Goal: Transaction & Acquisition: Purchase product/service

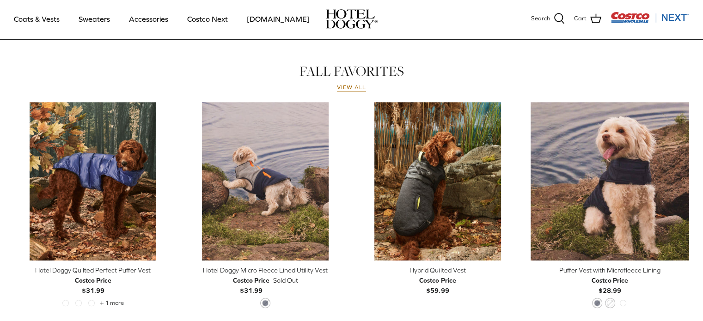
scroll to position [412, 0]
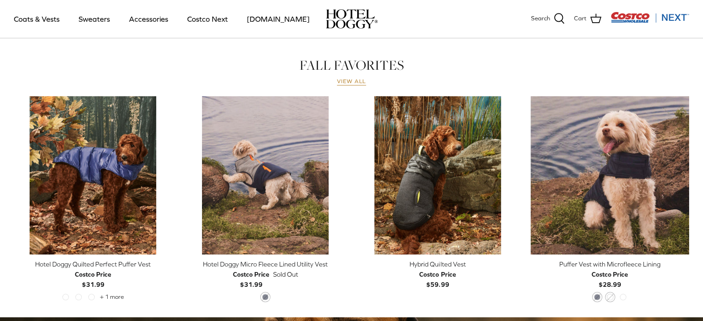
click at [350, 81] on link "View all" at bounding box center [352, 81] width 30 height 7
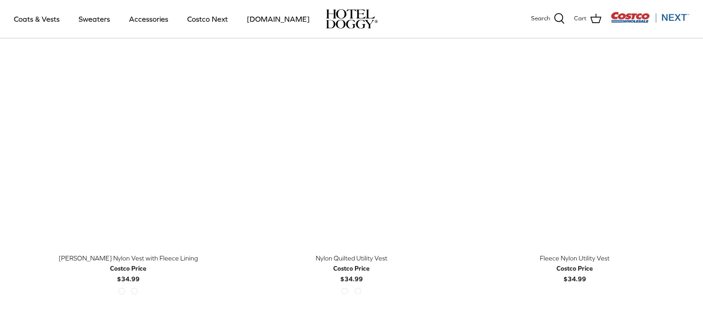
scroll to position [1095, 0]
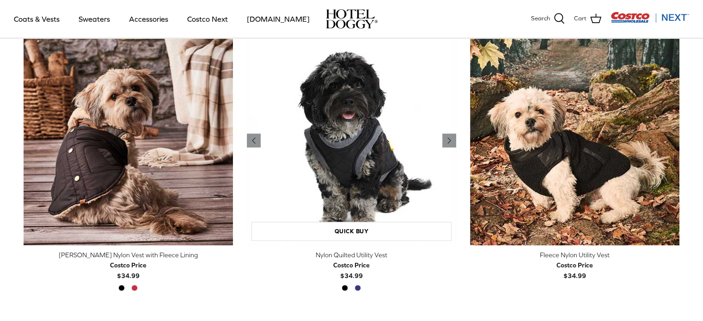
click at [359, 187] on img "Nylon Quilted Utility Vest" at bounding box center [351, 140] width 209 height 209
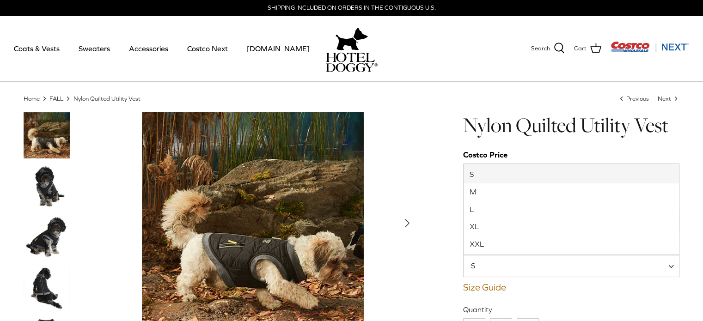
click at [673, 265] on span at bounding box center [674, 266] width 9 height 22
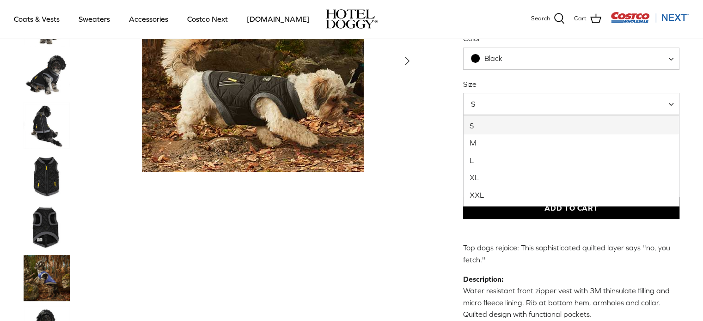
scroll to position [99, 0]
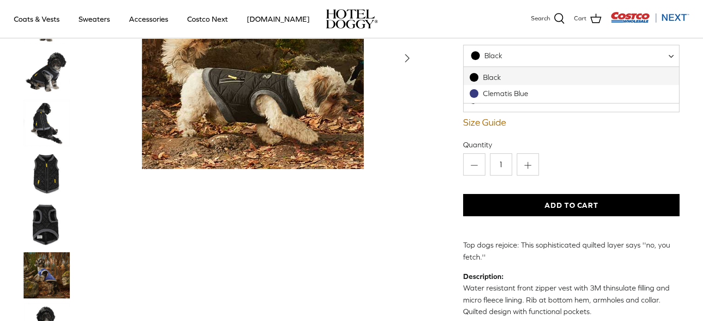
click at [670, 55] on span at bounding box center [674, 56] width 9 height 22
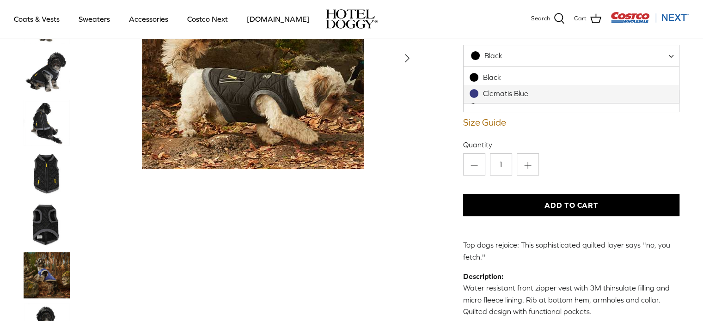
select select "Clematis Blue"
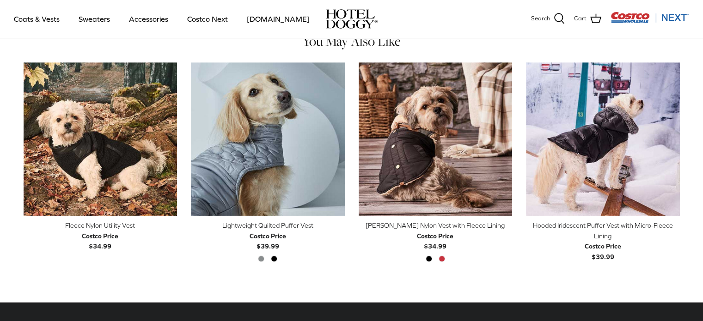
scroll to position [647, 0]
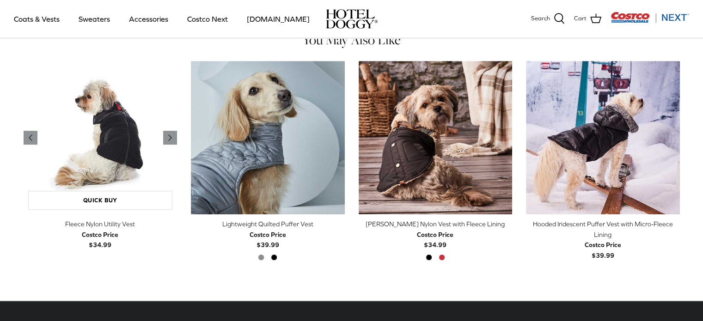
click at [117, 155] on img "Fleece Nylon Utility Vest" at bounding box center [101, 138] width 154 height 154
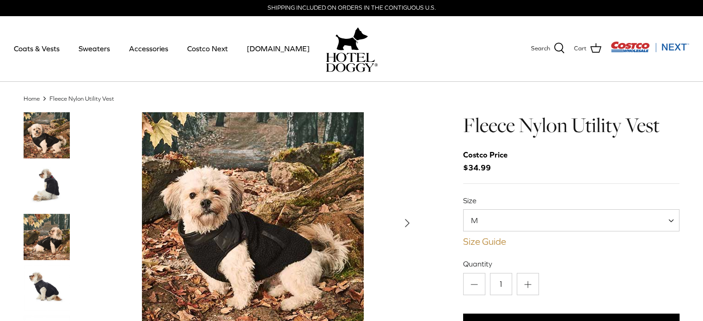
click at [496, 244] on link "Size Guide" at bounding box center [571, 241] width 217 height 11
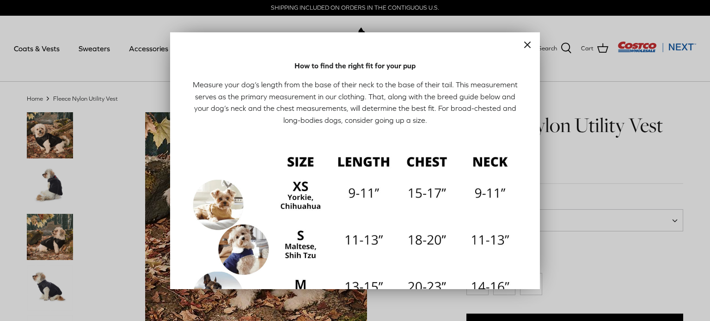
click at [523, 42] on icon "Close" at bounding box center [527, 44] width 11 height 11
